Goal: Obtain resource: Obtain resource

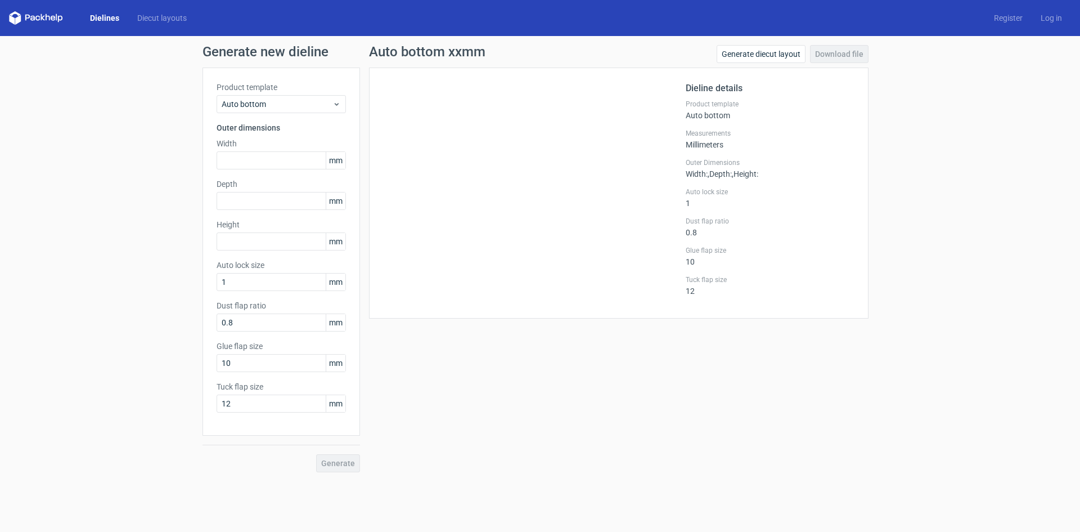
click at [110, 14] on link "Dielines" at bounding box center [104, 17] width 47 height 11
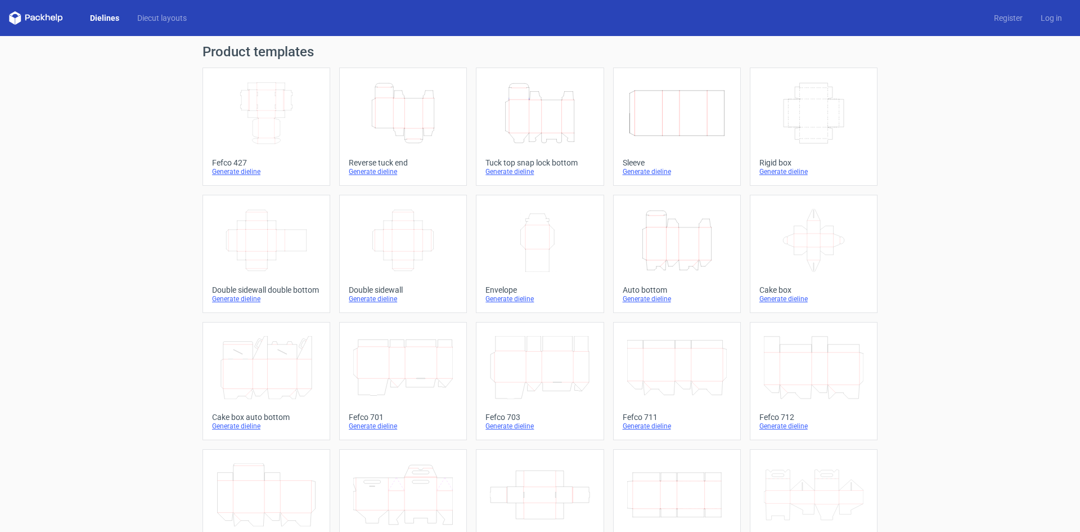
click at [385, 273] on div "Width Depth Height" at bounding box center [403, 240] width 109 height 72
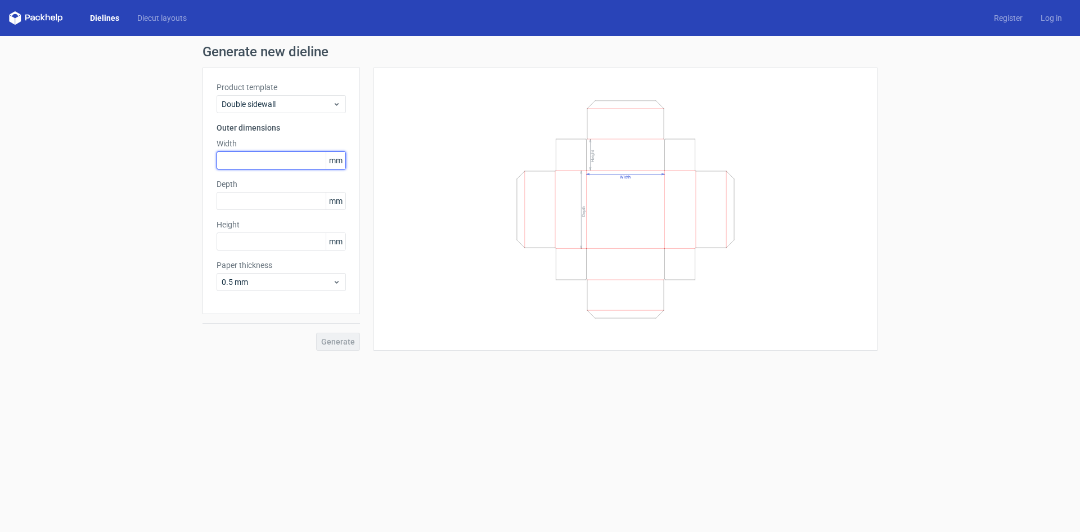
click at [271, 158] on input "text" at bounding box center [281, 160] width 129 height 18
click at [114, 19] on link "Dielines" at bounding box center [104, 17] width 47 height 11
